Goal: Task Accomplishment & Management: Complete application form

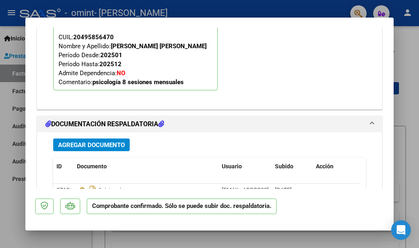
scroll to position [948, 0]
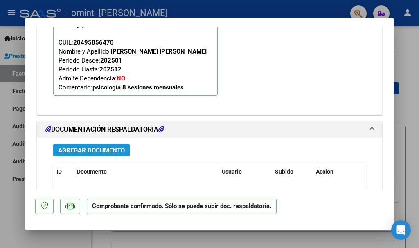
click at [113, 152] on span "Agregar Documento" at bounding box center [91, 150] width 67 height 7
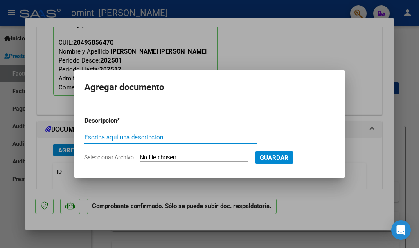
click at [178, 155] on input "Seleccionar Archivo" at bounding box center [194, 158] width 108 height 8
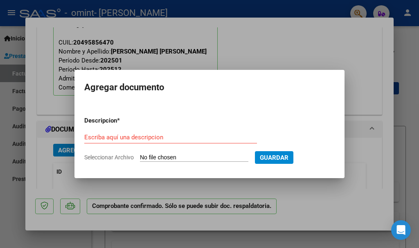
type input "C:\fakepath\[PERSON_NAME].pdf"
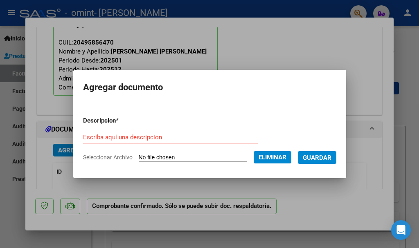
click at [148, 134] on input "Escriba aquí una descripcion" at bounding box center [170, 137] width 175 height 7
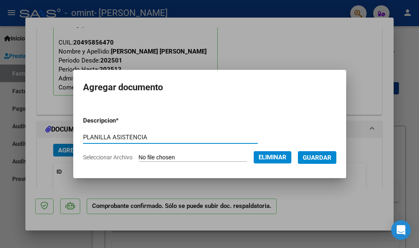
type input "PLANILLA ASISTENCIA"
click at [315, 156] on span "Guardar" at bounding box center [317, 157] width 29 height 7
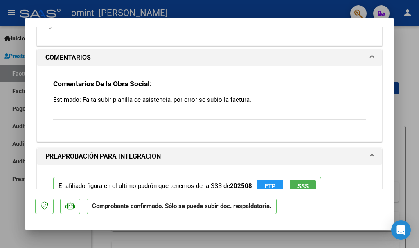
scroll to position [702, 0]
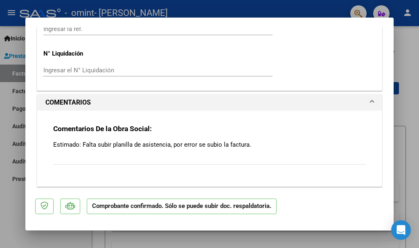
click at [104, 135] on div "Comentarios De la Obra Social: Estimado: Falta subir planilla de asistencia, po…" at bounding box center [209, 149] width 313 height 50
click at [370, 102] on span at bounding box center [371, 103] width 3 height 10
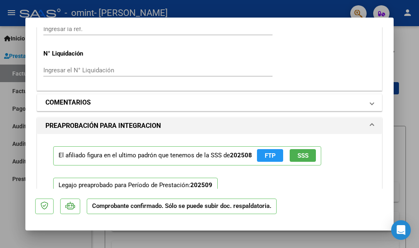
click at [363, 102] on span "COMENTARIOS" at bounding box center [207, 103] width 325 height 10
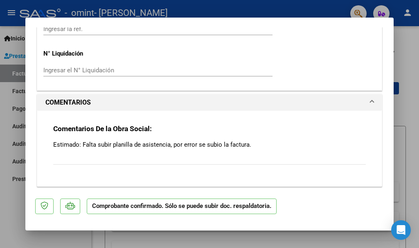
click at [157, 158] on div "Comentarios De la Obra Social: Estimado: Falta subir planilla de asistencia, po…" at bounding box center [209, 149] width 313 height 50
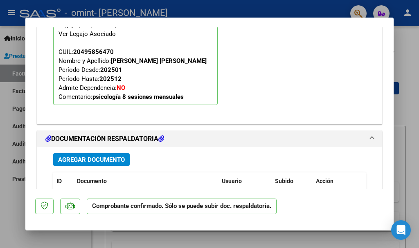
scroll to position [1071, 0]
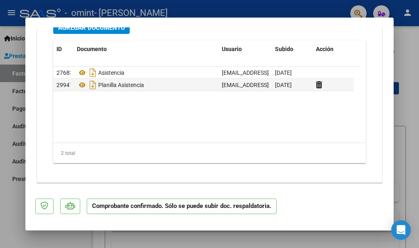
click at [259, 124] on datatable-body "27683 Asistencia [EMAIL_ADDRESS][DOMAIN_NAME] - [PERSON_NAME] [DATE] 29947 Plan…" at bounding box center [206, 105] width 307 height 76
click at [411, 81] on div at bounding box center [209, 124] width 419 height 248
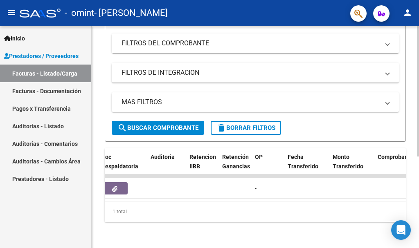
scroll to position [0, 436]
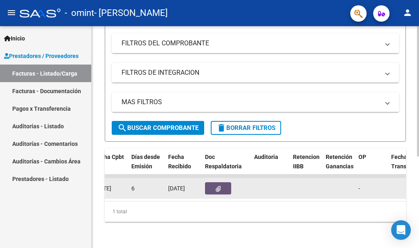
click at [222, 183] on button "button" at bounding box center [218, 189] width 26 height 12
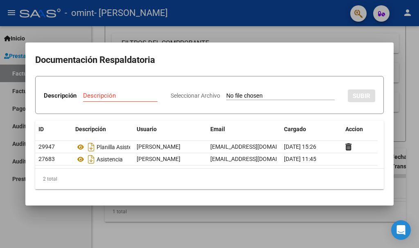
click at [214, 28] on div at bounding box center [209, 124] width 419 height 248
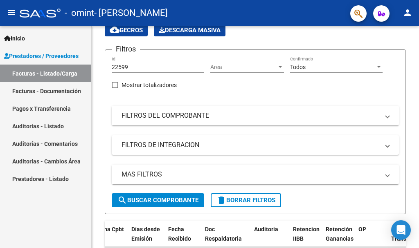
scroll to position [74, 0]
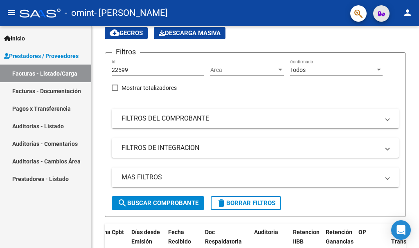
click at [381, 10] on span "button" at bounding box center [381, 13] width 7 height 16
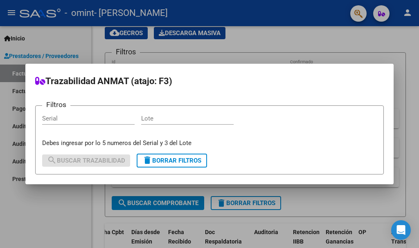
click at [363, 48] on div at bounding box center [209, 124] width 419 height 248
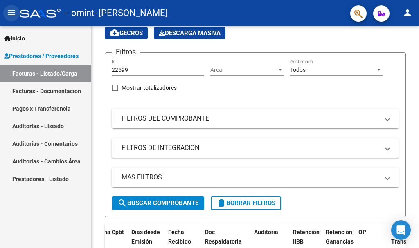
click at [12, 9] on mat-icon "menu" at bounding box center [12, 13] width 10 height 10
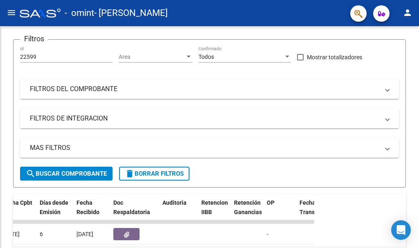
scroll to position [42, 0]
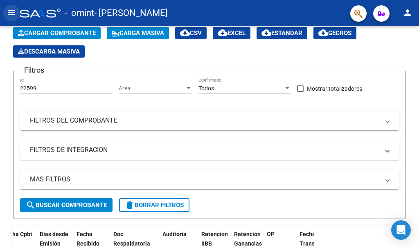
click at [12, 9] on mat-icon "menu" at bounding box center [12, 13] width 10 height 10
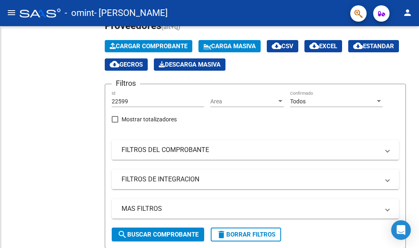
scroll to position [74, 0]
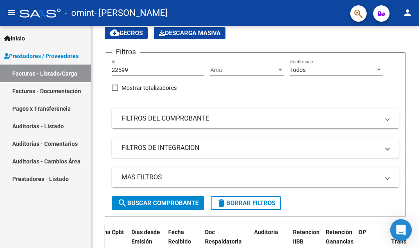
click at [401, 230] on icon "Open Intercom Messenger" at bounding box center [400, 230] width 9 height 11
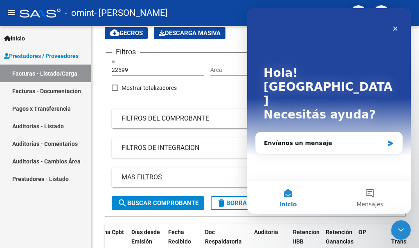
scroll to position [0, 0]
click at [80, 39] on link "Inicio" at bounding box center [45, 38] width 91 height 18
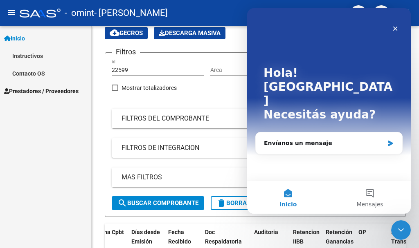
click at [43, 198] on div "Inicio Instructivos Contacto OS Prestadores / Proveedores Facturas - Listado/Ca…" at bounding box center [45, 137] width 91 height 222
